Goal: Transaction & Acquisition: Obtain resource

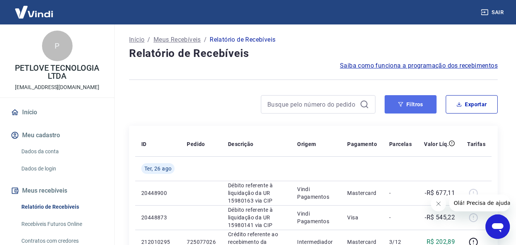
click at [420, 109] on button "Filtros" at bounding box center [411, 104] width 52 height 18
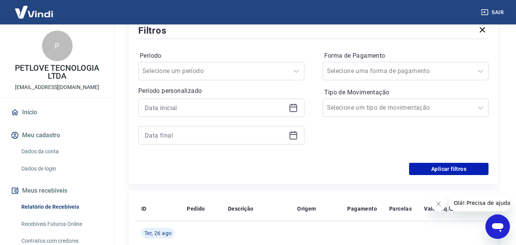
scroll to position [115, 0]
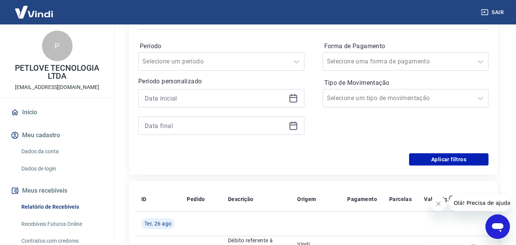
click at [295, 97] on icon at bounding box center [294, 97] width 8 height 1
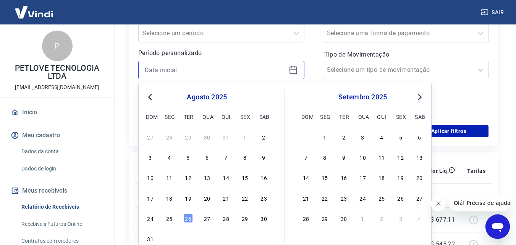
scroll to position [191, 0]
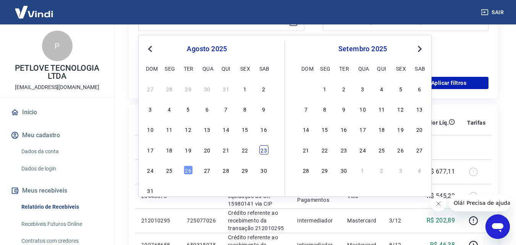
click at [263, 153] on div "23" at bounding box center [264, 149] width 9 height 9
type input "[DATE]"
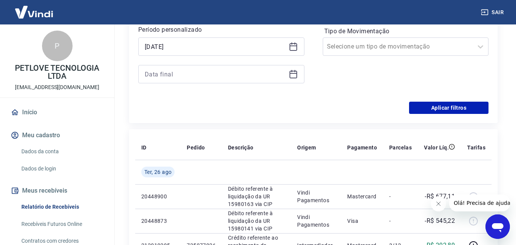
scroll to position [153, 0]
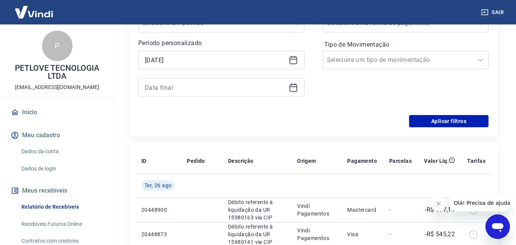
click at [291, 90] on icon at bounding box center [293, 87] width 9 height 9
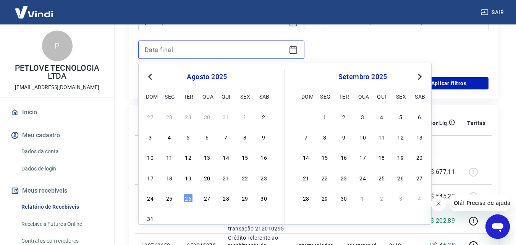
scroll to position [191, 0]
click at [171, 198] on div "25" at bounding box center [169, 197] width 9 height 9
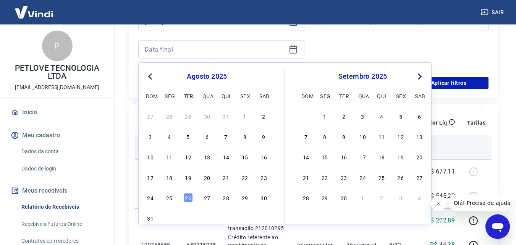
type input "[DATE]"
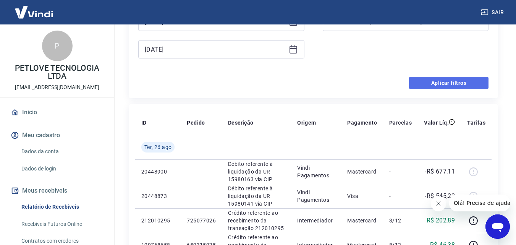
click at [435, 88] on button "Aplicar filtros" at bounding box center [449, 83] width 80 height 12
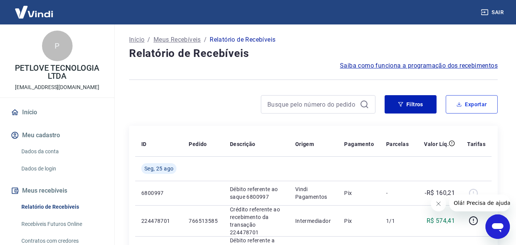
click at [462, 106] on icon "button" at bounding box center [460, 106] width 5 height 2
type input "[DATE]"
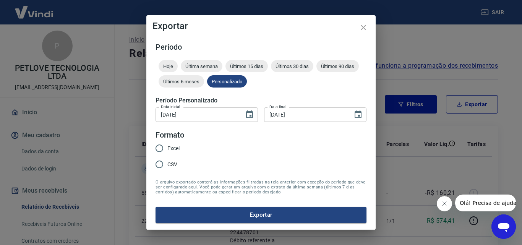
click at [174, 147] on span "Excel" at bounding box center [173, 148] width 12 height 8
click at [167, 147] on input "Excel" at bounding box center [159, 148] width 16 height 16
radio input "true"
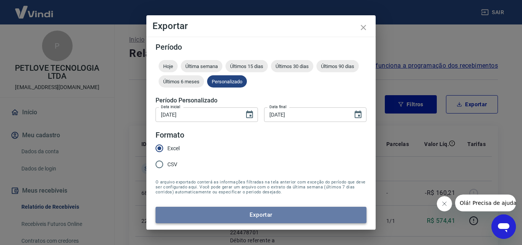
click at [234, 218] on button "Exportar" at bounding box center [261, 215] width 211 height 16
